Goal: Use online tool/utility: Utilize a website feature to perform a specific function

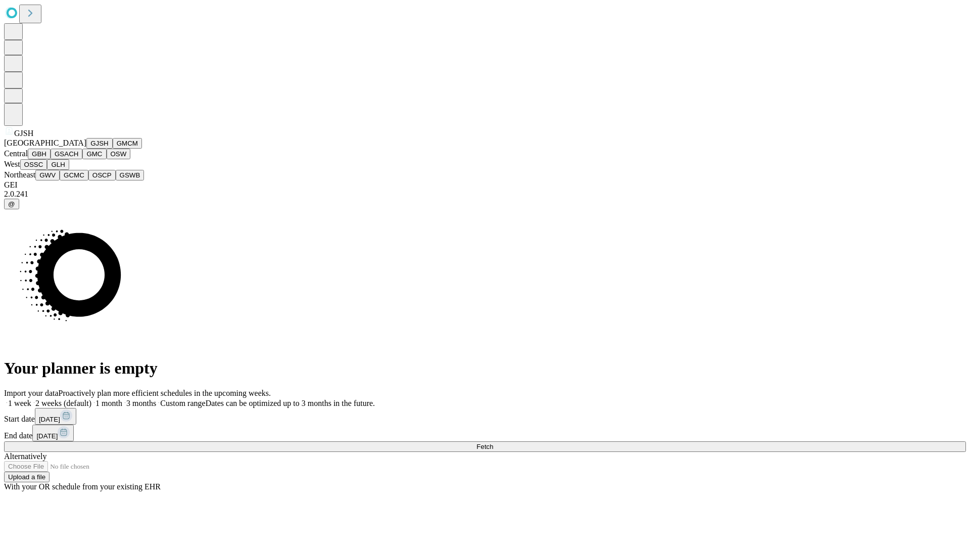
click at [86, 149] on button "GJSH" at bounding box center [99, 143] width 26 height 11
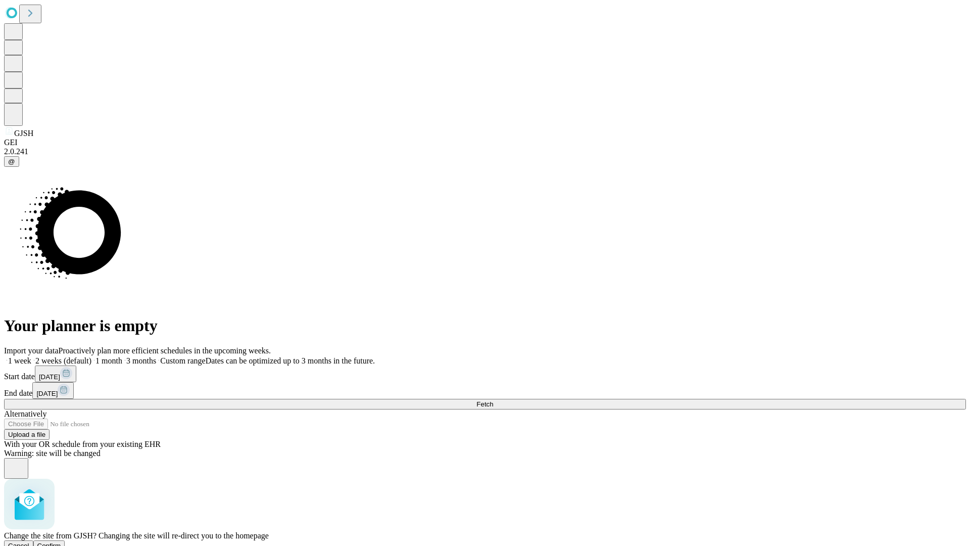
click at [61, 542] on span "Confirm" at bounding box center [49, 546] width 24 height 8
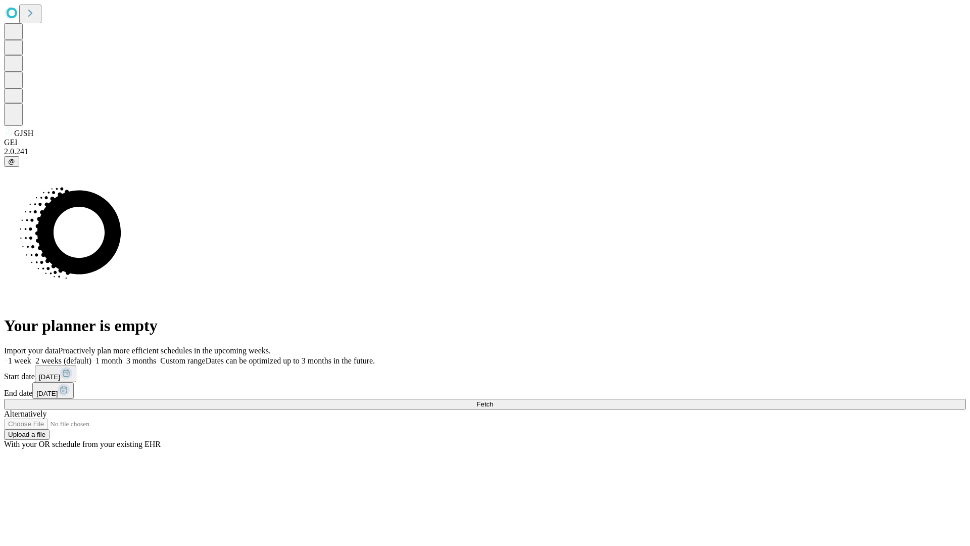
click at [91, 356] on label "2 weeks (default)" at bounding box center [61, 360] width 60 height 9
click at [493, 400] on span "Fetch" at bounding box center [485, 404] width 17 height 8
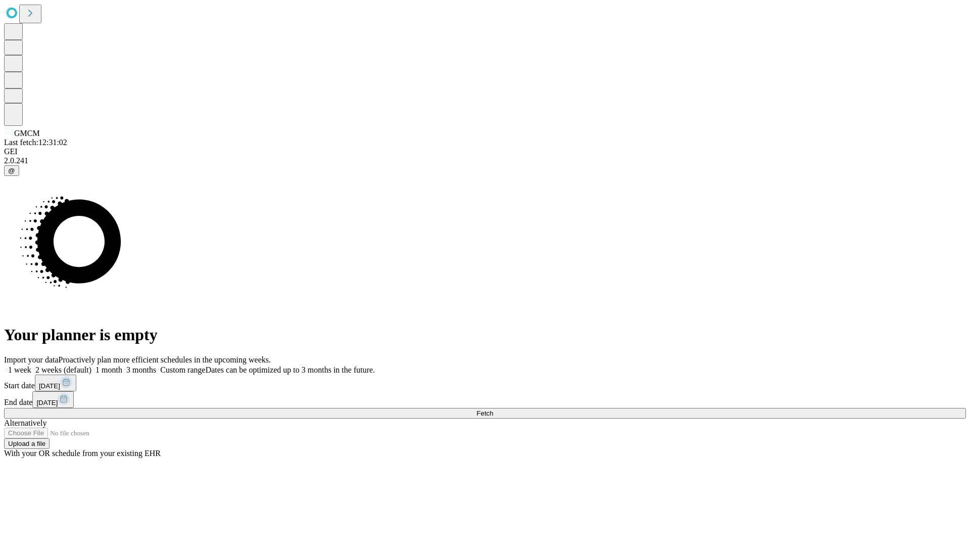
click at [493, 409] on span "Fetch" at bounding box center [485, 413] width 17 height 8
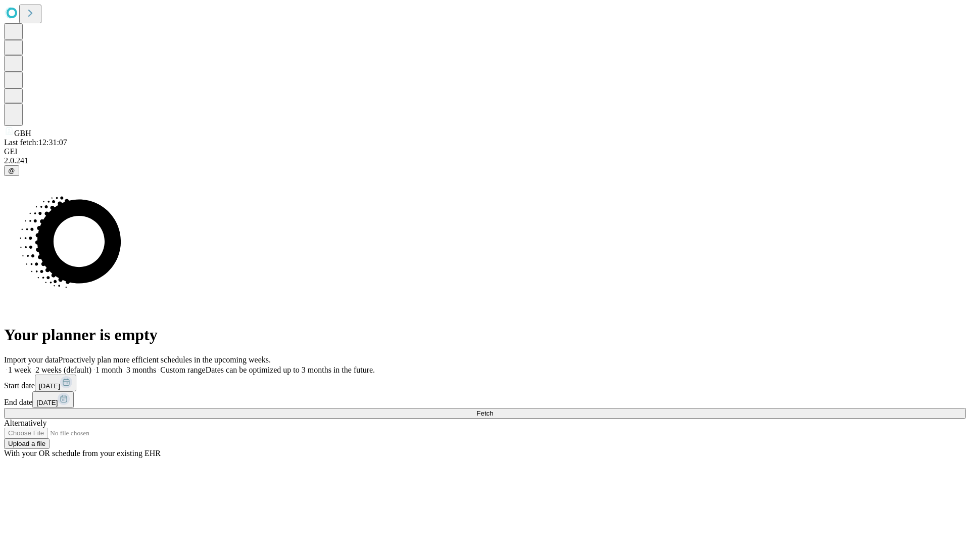
click at [91, 365] on label "2 weeks (default)" at bounding box center [61, 369] width 60 height 9
click at [493, 409] on span "Fetch" at bounding box center [485, 413] width 17 height 8
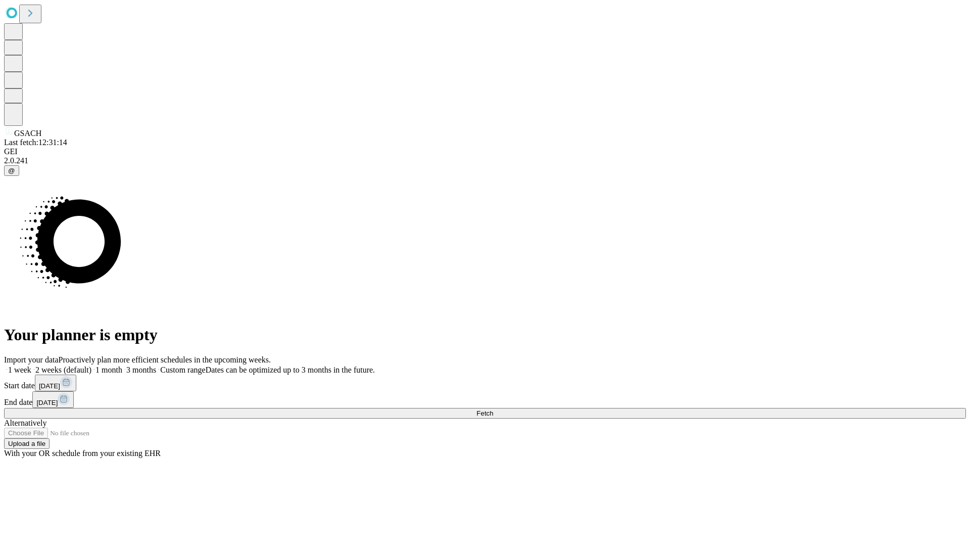
click at [91, 365] on label "2 weeks (default)" at bounding box center [61, 369] width 60 height 9
click at [493, 409] on span "Fetch" at bounding box center [485, 413] width 17 height 8
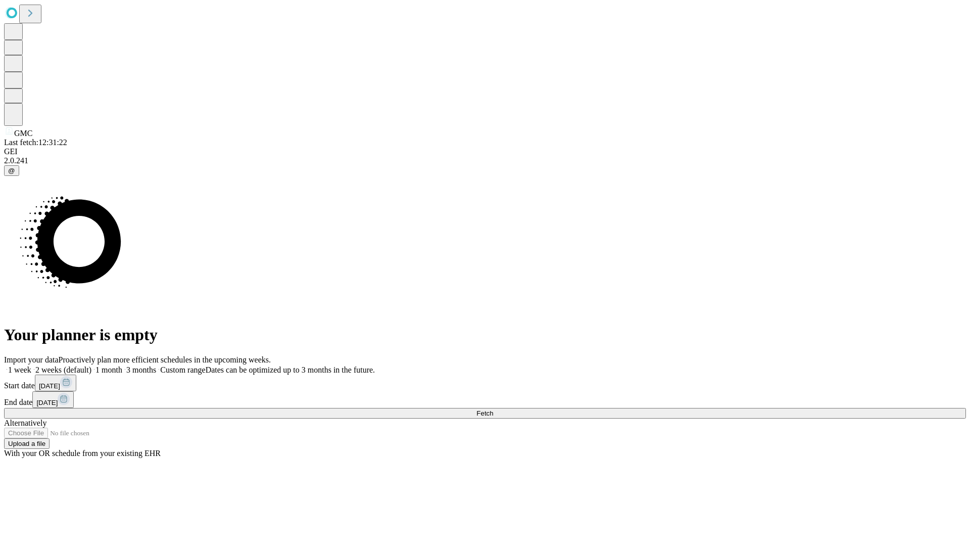
click at [91, 365] on label "2 weeks (default)" at bounding box center [61, 369] width 60 height 9
click at [493, 409] on span "Fetch" at bounding box center [485, 413] width 17 height 8
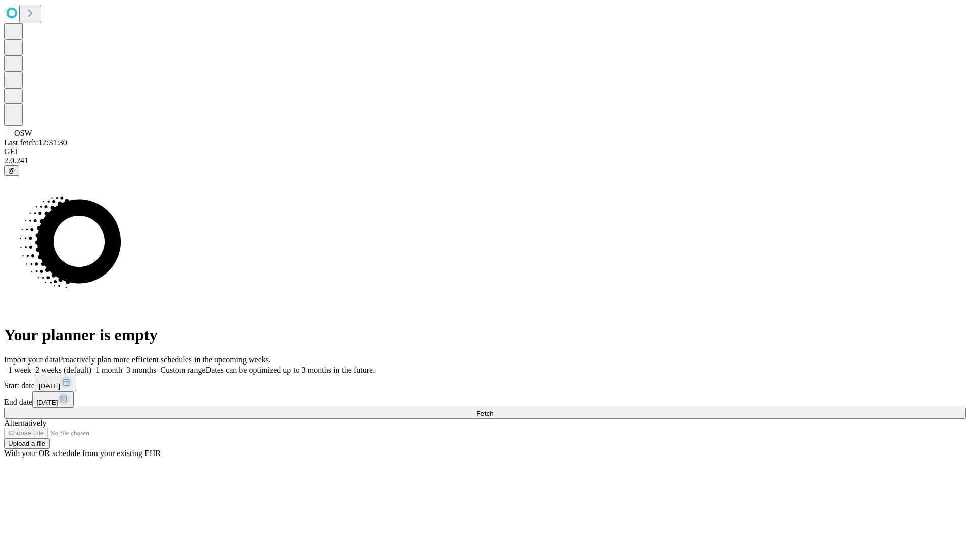
click at [493, 409] on span "Fetch" at bounding box center [485, 413] width 17 height 8
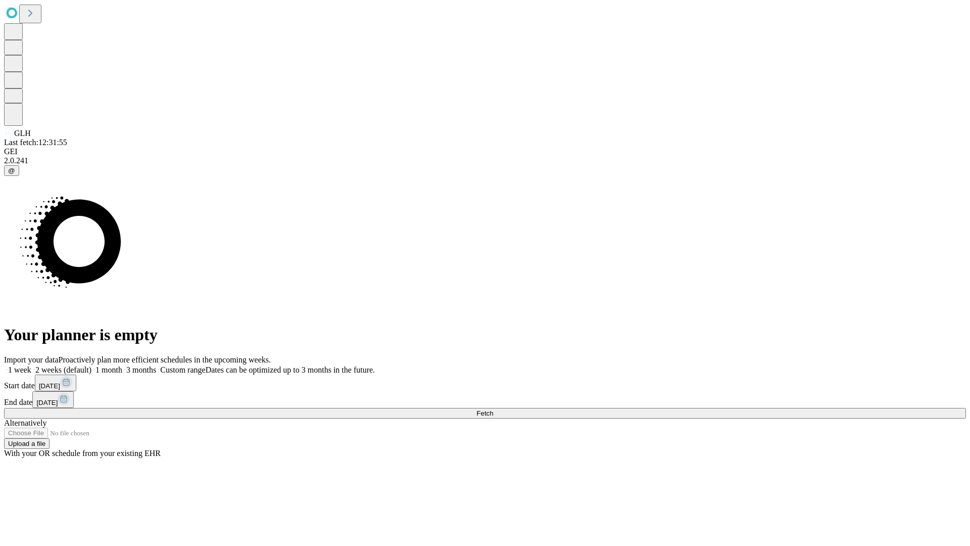
click at [493, 409] on span "Fetch" at bounding box center [485, 413] width 17 height 8
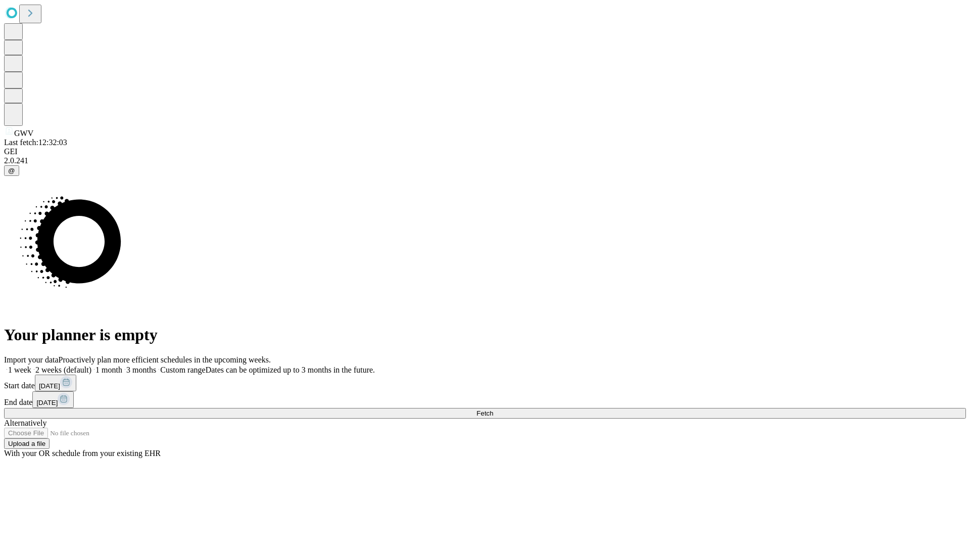
click at [91, 365] on label "2 weeks (default)" at bounding box center [61, 369] width 60 height 9
click at [493, 409] on span "Fetch" at bounding box center [485, 413] width 17 height 8
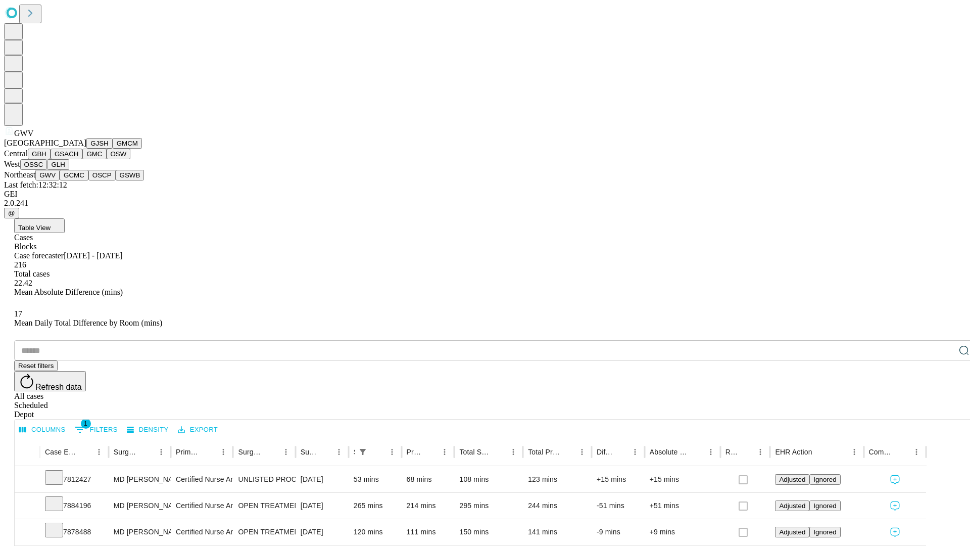
click at [78, 180] on button "GCMC" at bounding box center [74, 175] width 29 height 11
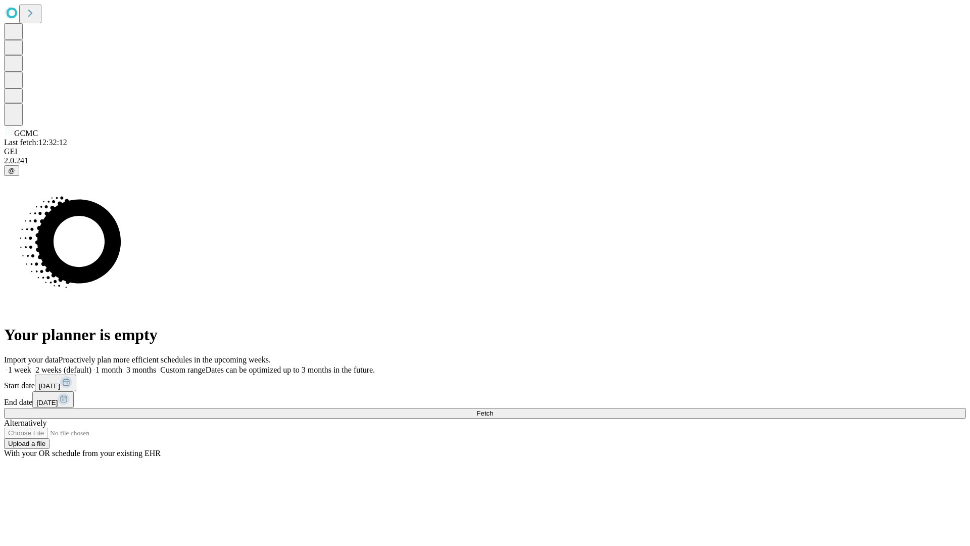
click at [91, 365] on label "2 weeks (default)" at bounding box center [61, 369] width 60 height 9
click at [493, 409] on span "Fetch" at bounding box center [485, 413] width 17 height 8
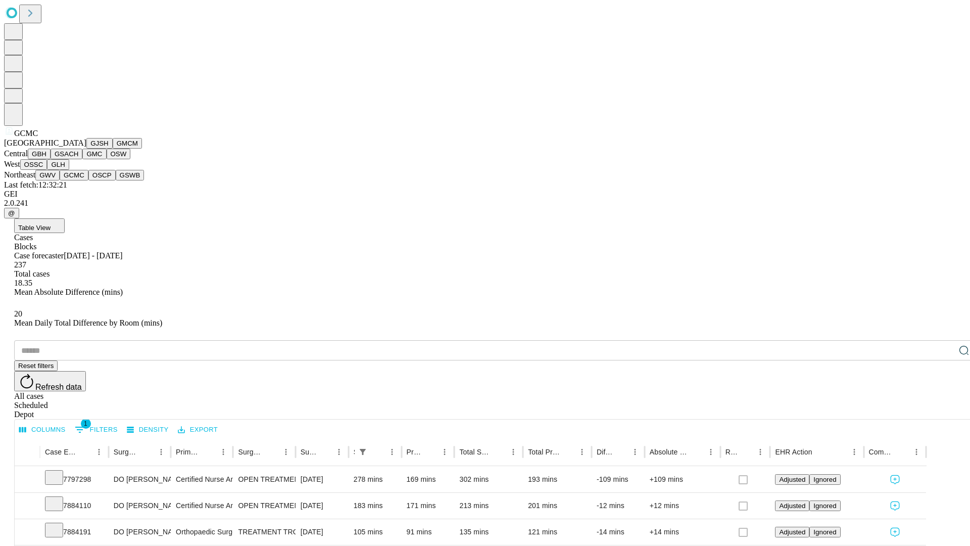
click at [88, 180] on button "OSCP" at bounding box center [101, 175] width 27 height 11
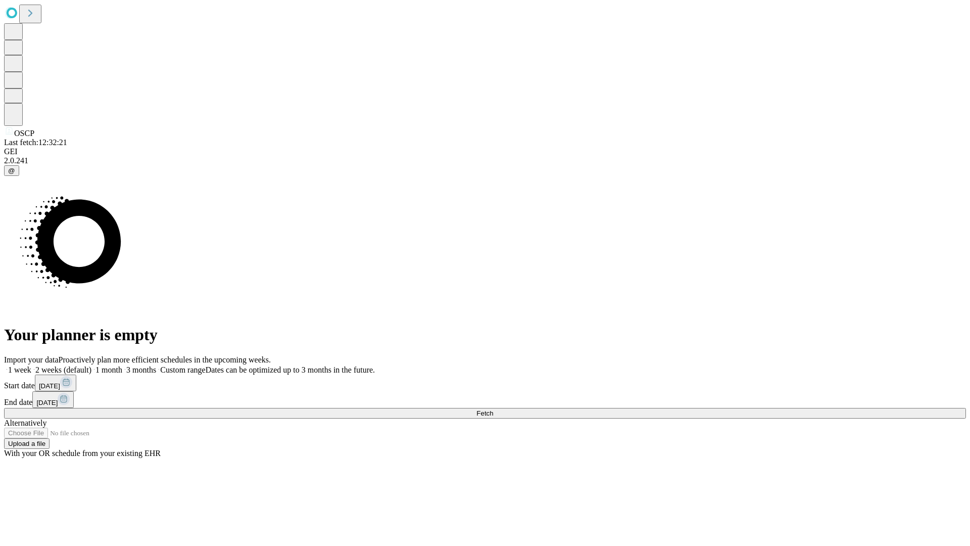
click at [91, 365] on label "2 weeks (default)" at bounding box center [61, 369] width 60 height 9
click at [493, 409] on span "Fetch" at bounding box center [485, 413] width 17 height 8
